Goal: Task Accomplishment & Management: Complete application form

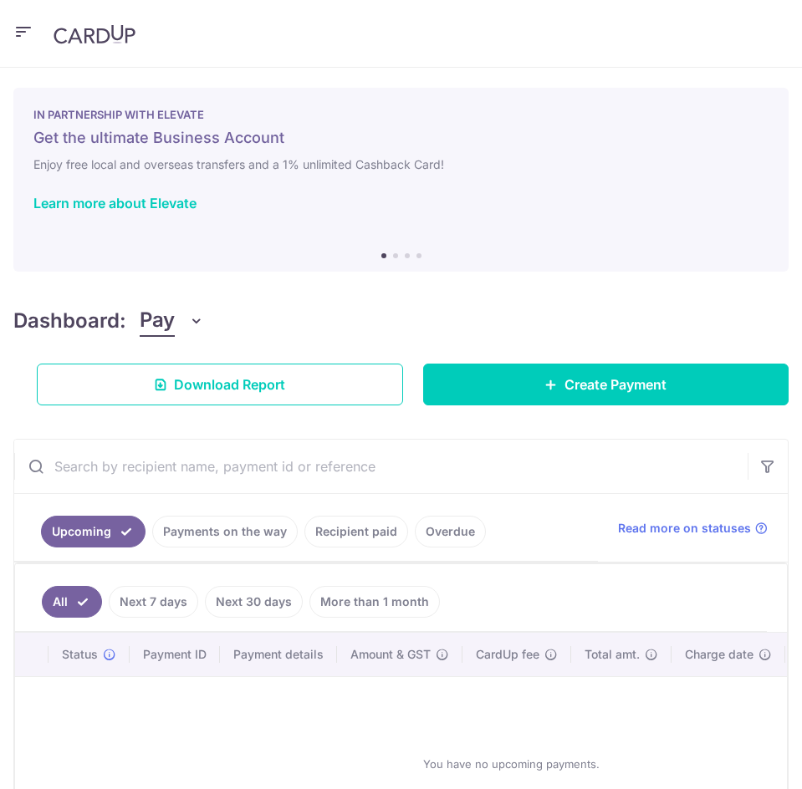
click at [27, 34] on icon "button" at bounding box center [23, 32] width 20 height 21
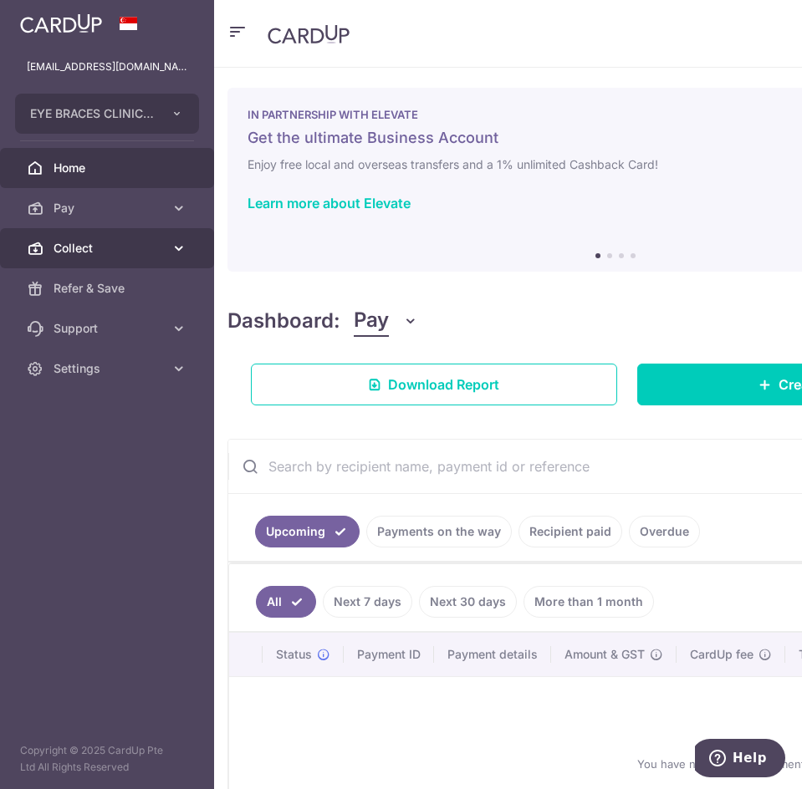
click at [91, 247] on span "Collect" at bounding box center [109, 248] width 110 height 17
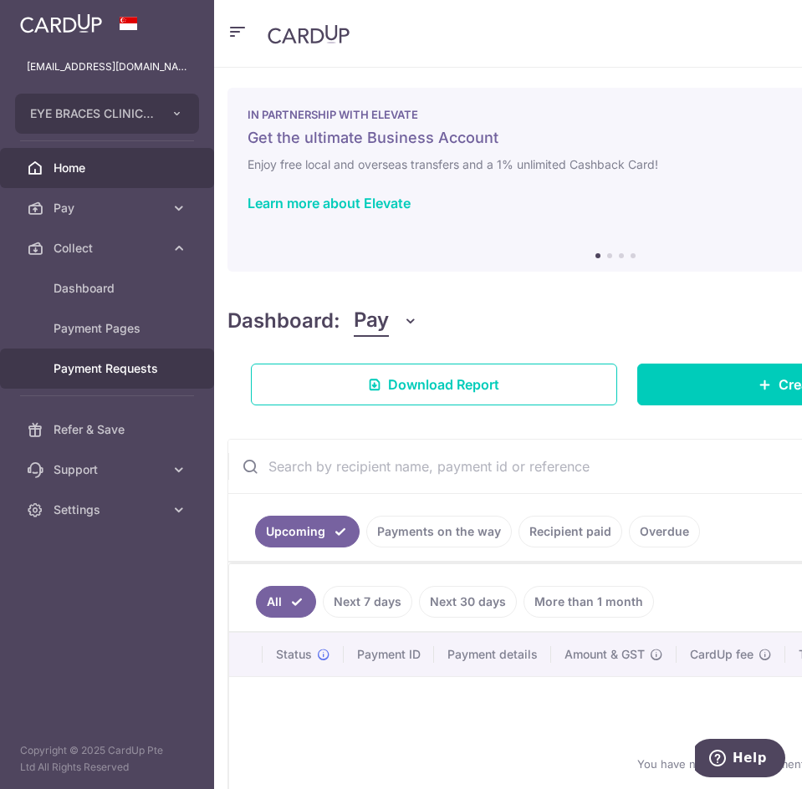
click at [110, 374] on span "Payment Requests" at bounding box center [109, 368] width 110 height 17
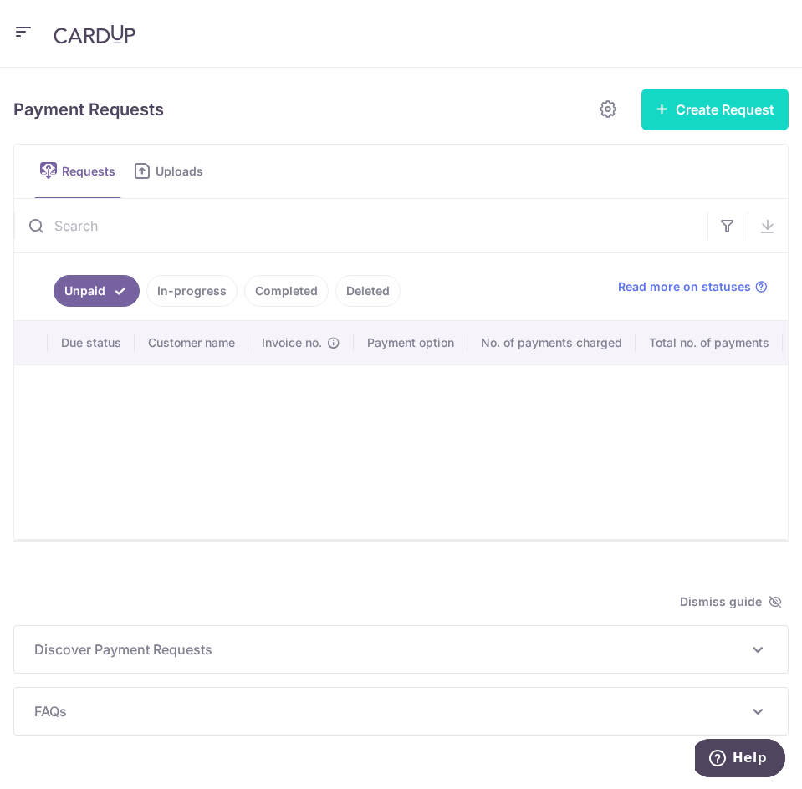
click at [655, 107] on icon "button" at bounding box center [661, 108] width 13 height 13
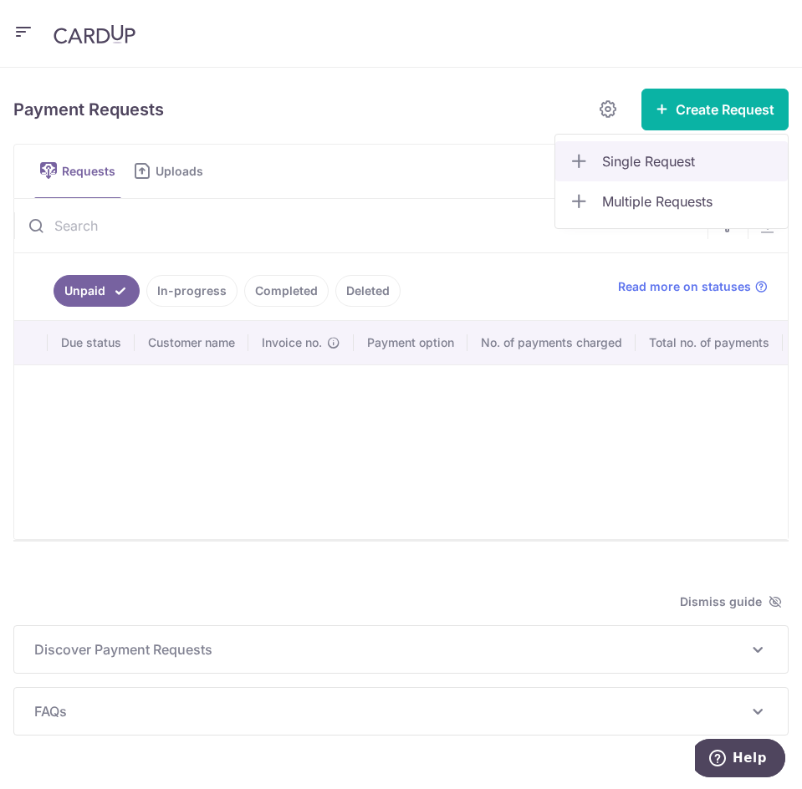
click at [605, 160] on span "Single Request" at bounding box center [688, 161] width 172 height 20
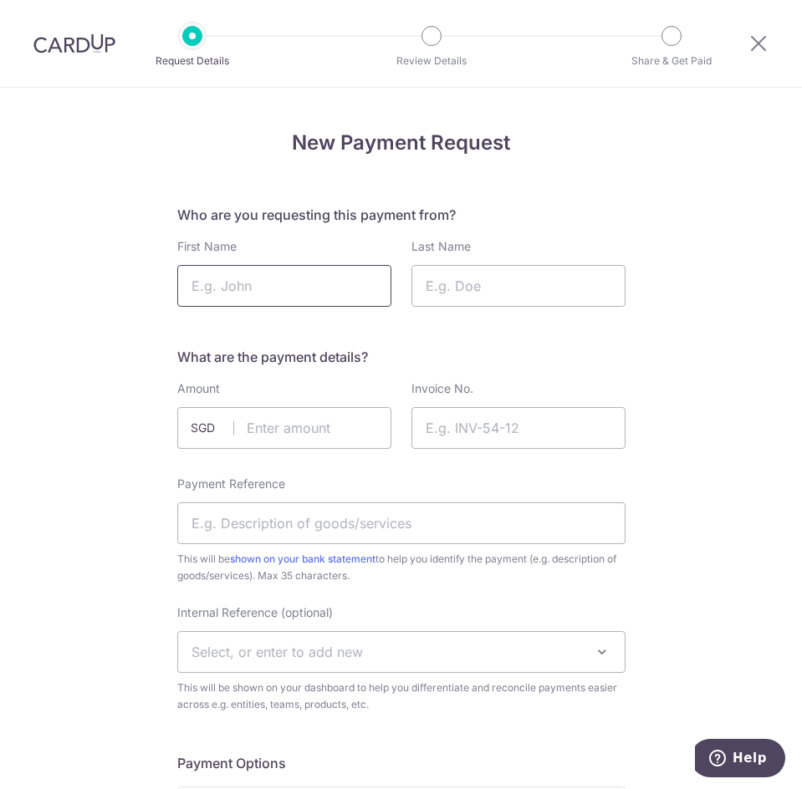
click at [339, 284] on input "First Name" at bounding box center [284, 286] width 214 height 42
type input "Isabel"
click at [502, 295] on input "Last Name" at bounding box center [518, 286] width 214 height 42
type input "Lum"
click at [251, 436] on input "text" at bounding box center [284, 428] width 214 height 42
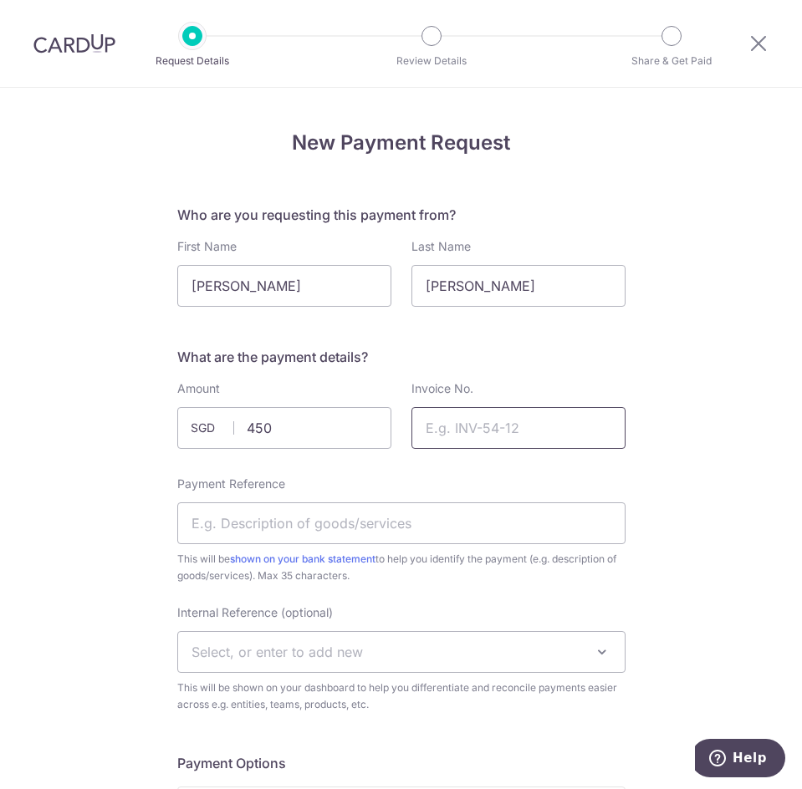
type input "450.00"
click at [548, 425] on input "Invoice No." at bounding box center [518, 428] width 214 height 42
paste input "OR-SIG25000233"
type input "OR-SIG25000233"
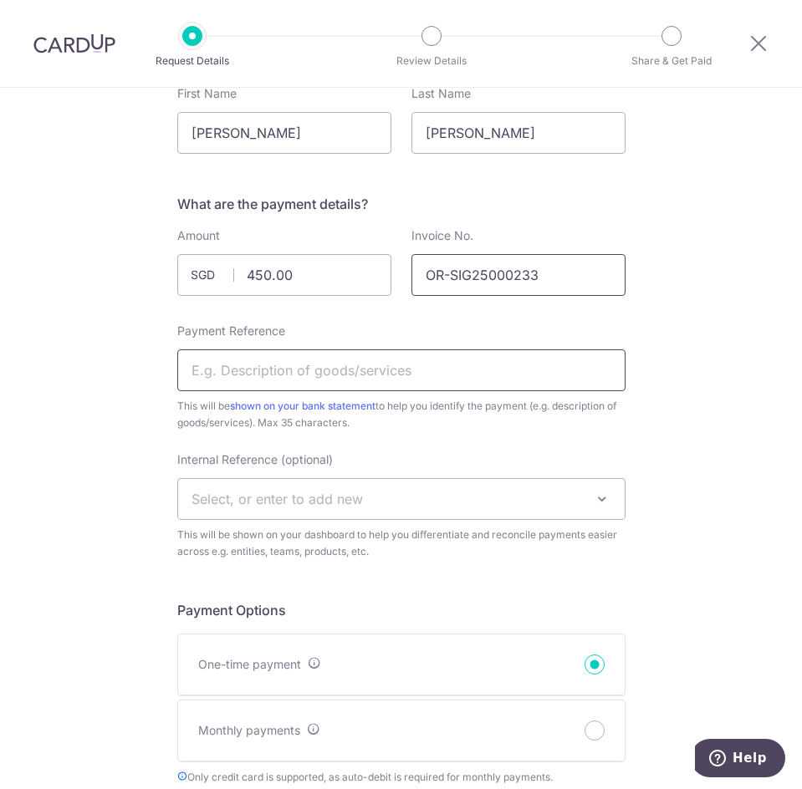
scroll to position [167, 0]
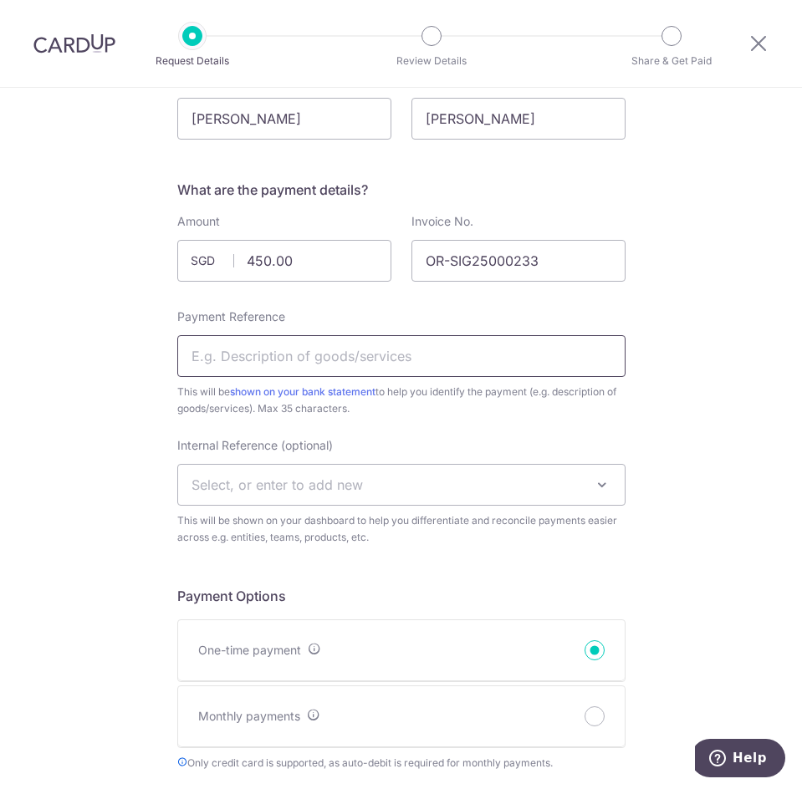
click at [465, 364] on input "Payment Reference" at bounding box center [401, 356] width 448 height 42
type input "Left lens replacement"
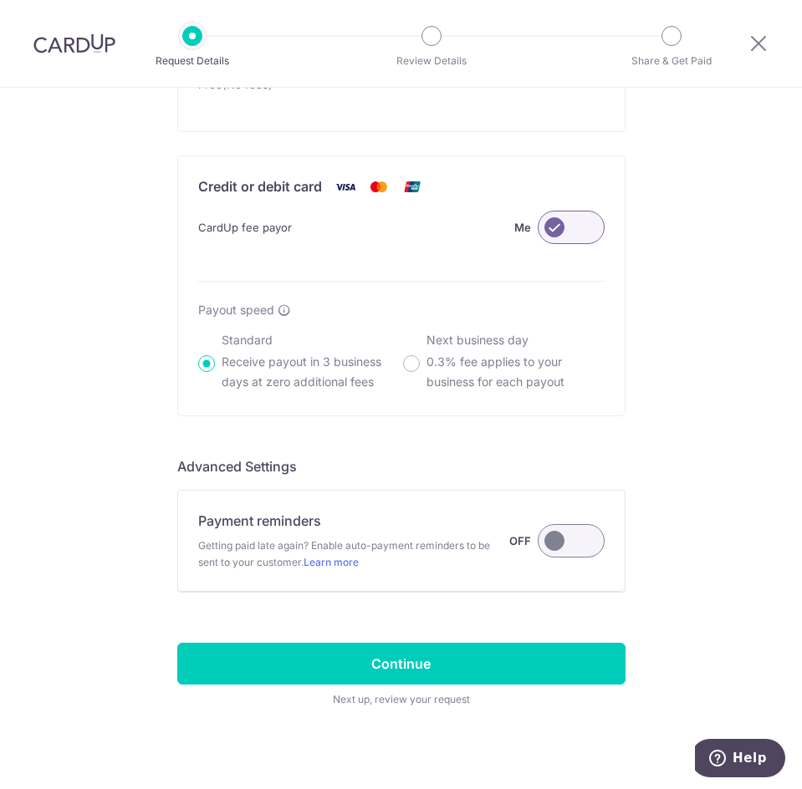
scroll to position [1073, 0]
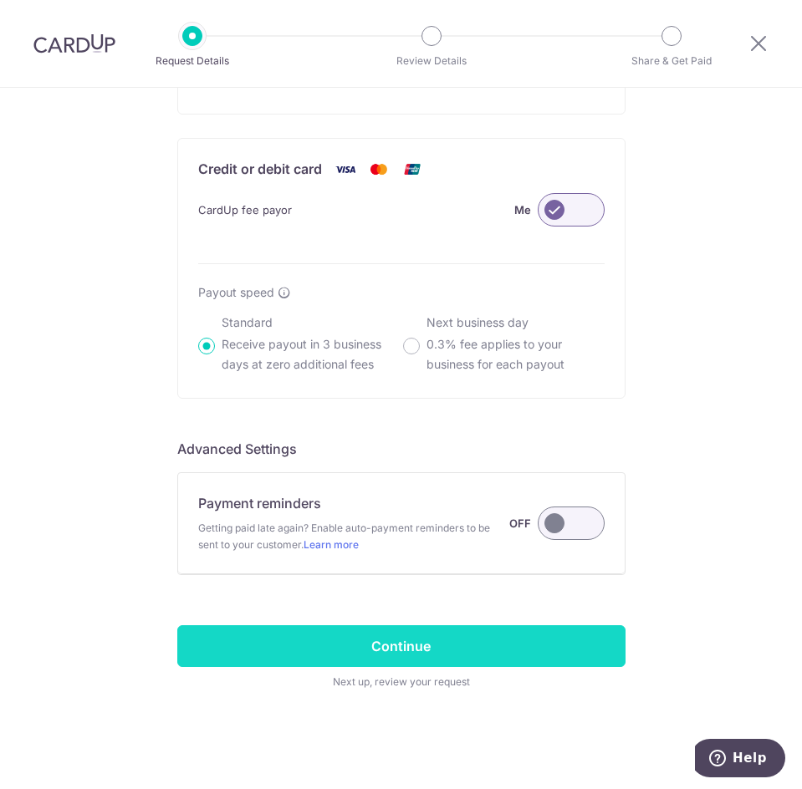
click at [419, 655] on input "Continue" at bounding box center [401, 646] width 448 height 42
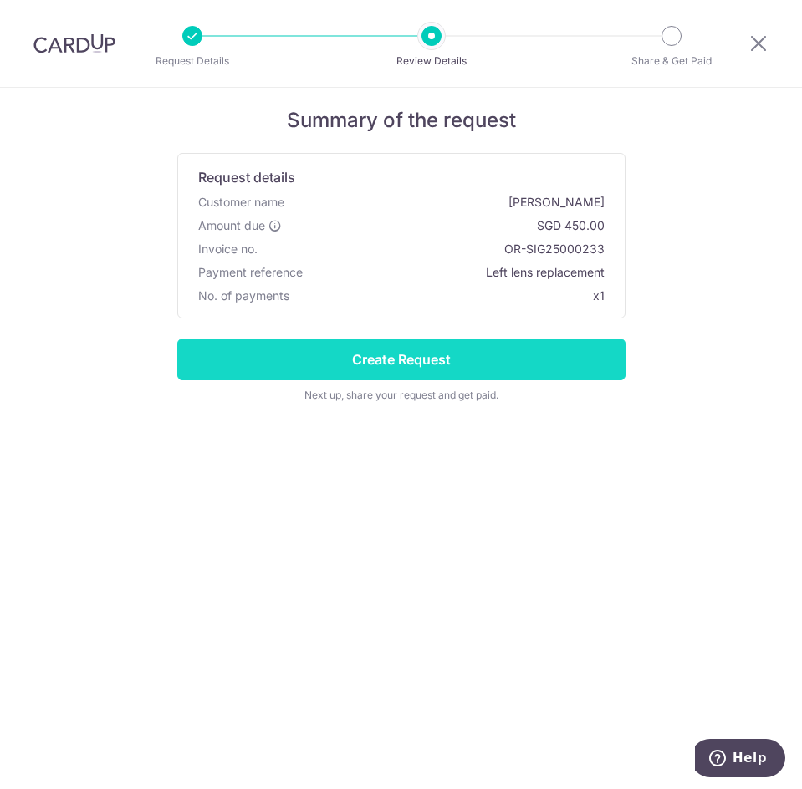
click at [437, 359] on input "Create Request" at bounding box center [401, 360] width 448 height 42
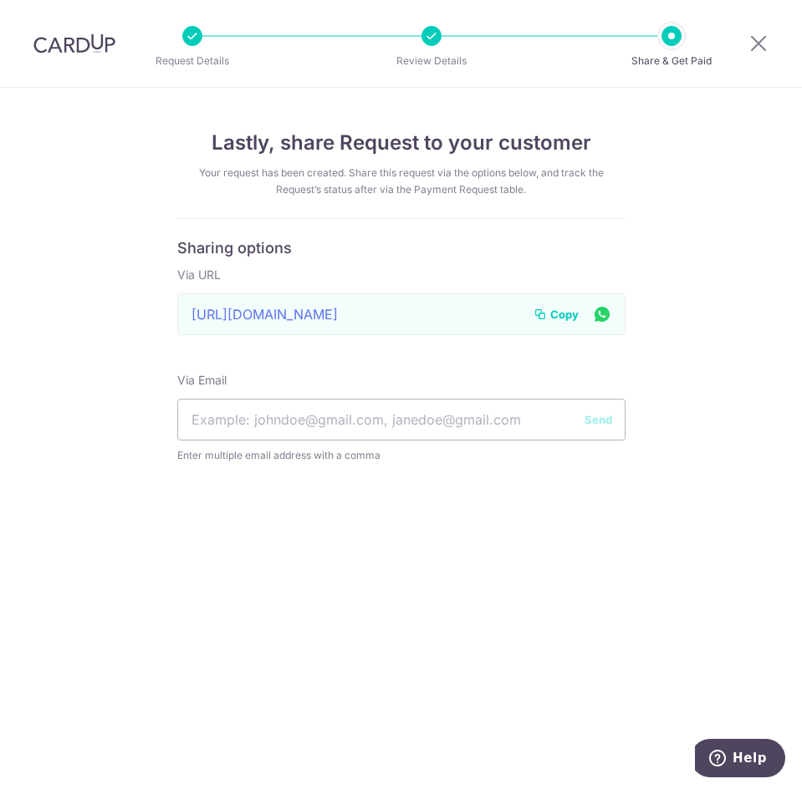
drag, startPoint x: 555, startPoint y: 313, endPoint x: 434, endPoint y: 380, distance: 138.4
click at [555, 313] on span "Copy" at bounding box center [564, 314] width 28 height 17
click at [762, 47] on icon at bounding box center [758, 43] width 20 height 21
